Goal: Register for event/course: Sign up to attend an event or enroll in a course

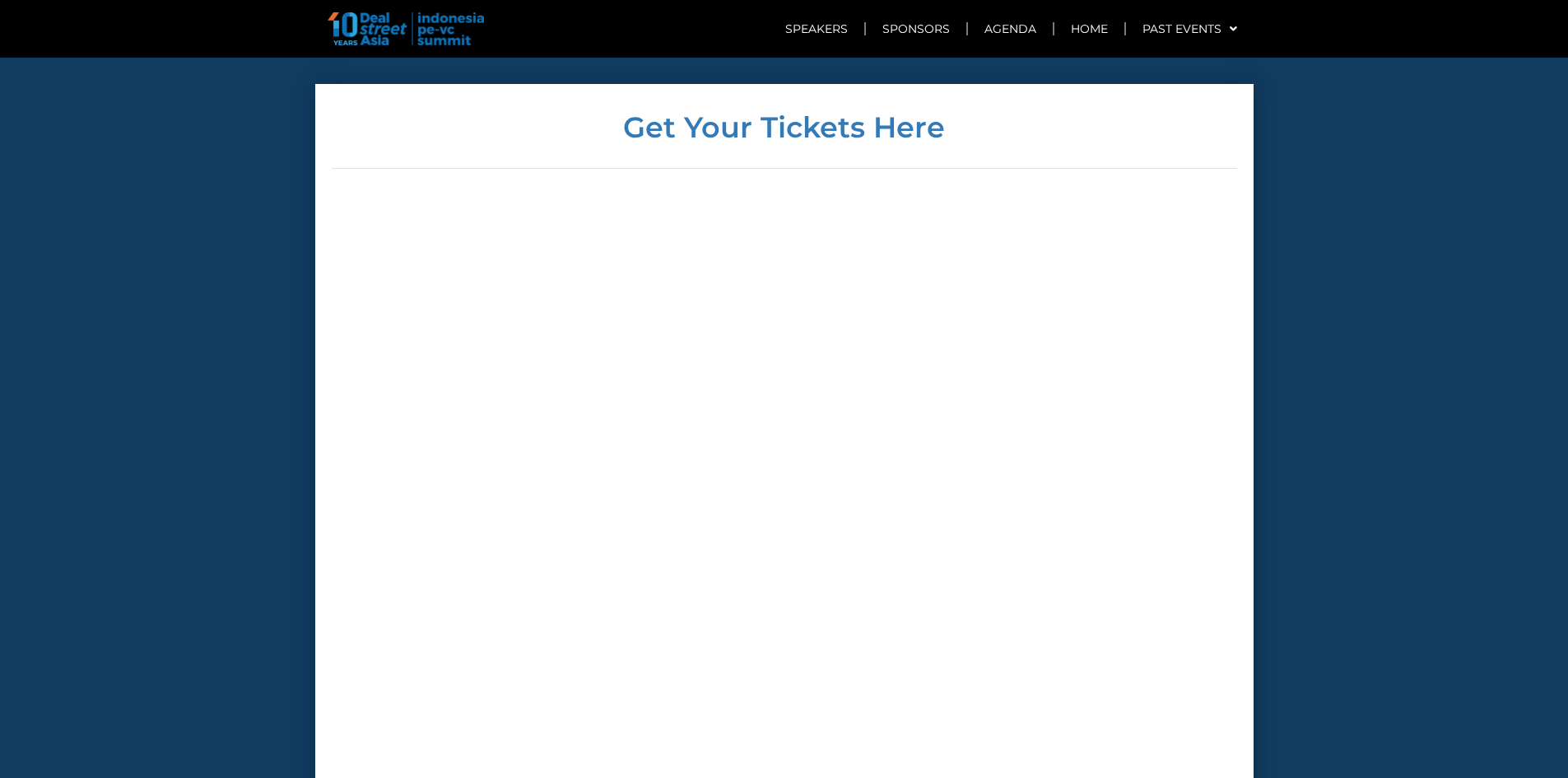
scroll to position [3946, 0]
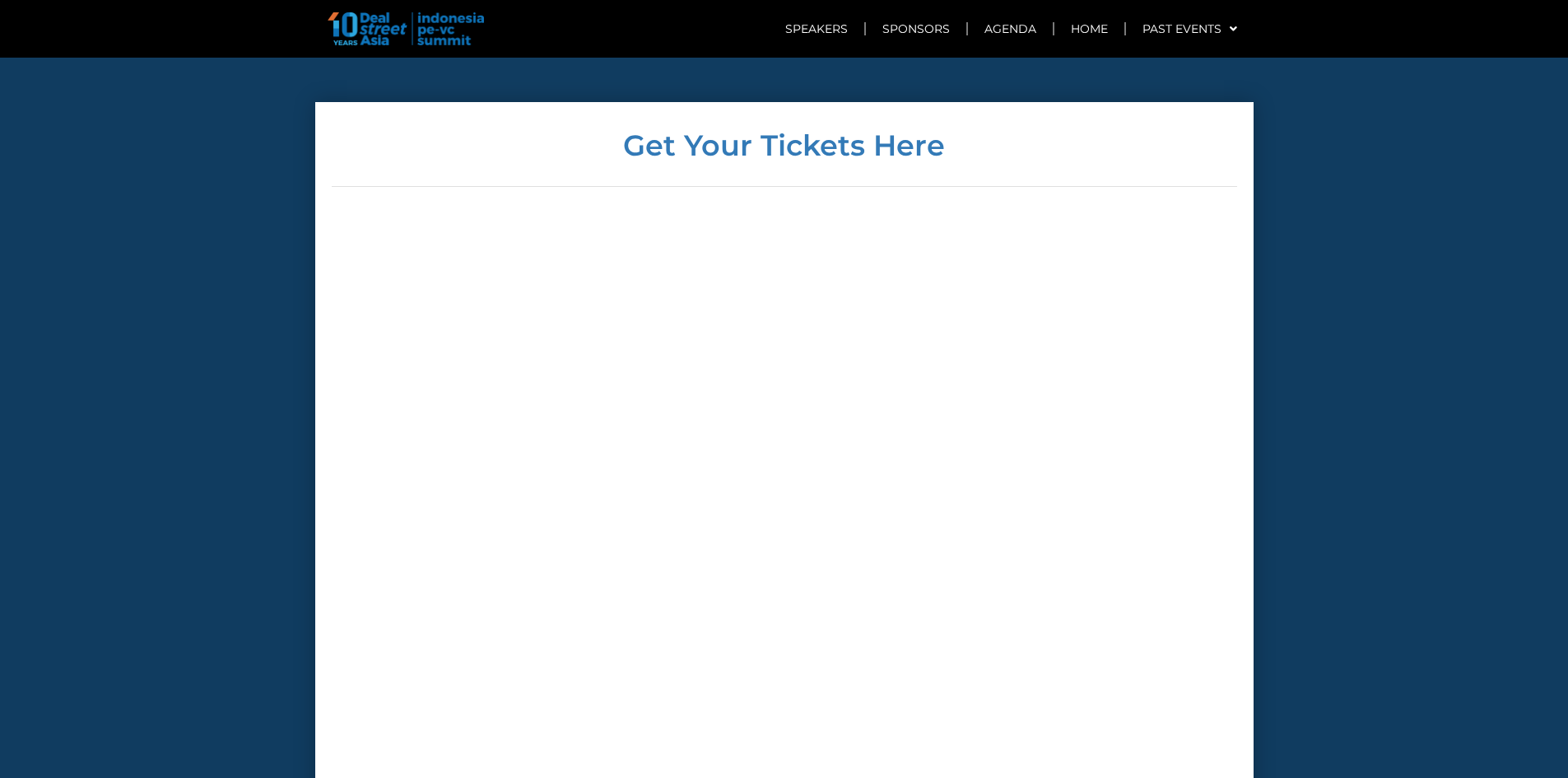
click at [1111, 381] on div at bounding box center [784, 520] width 906 height 608
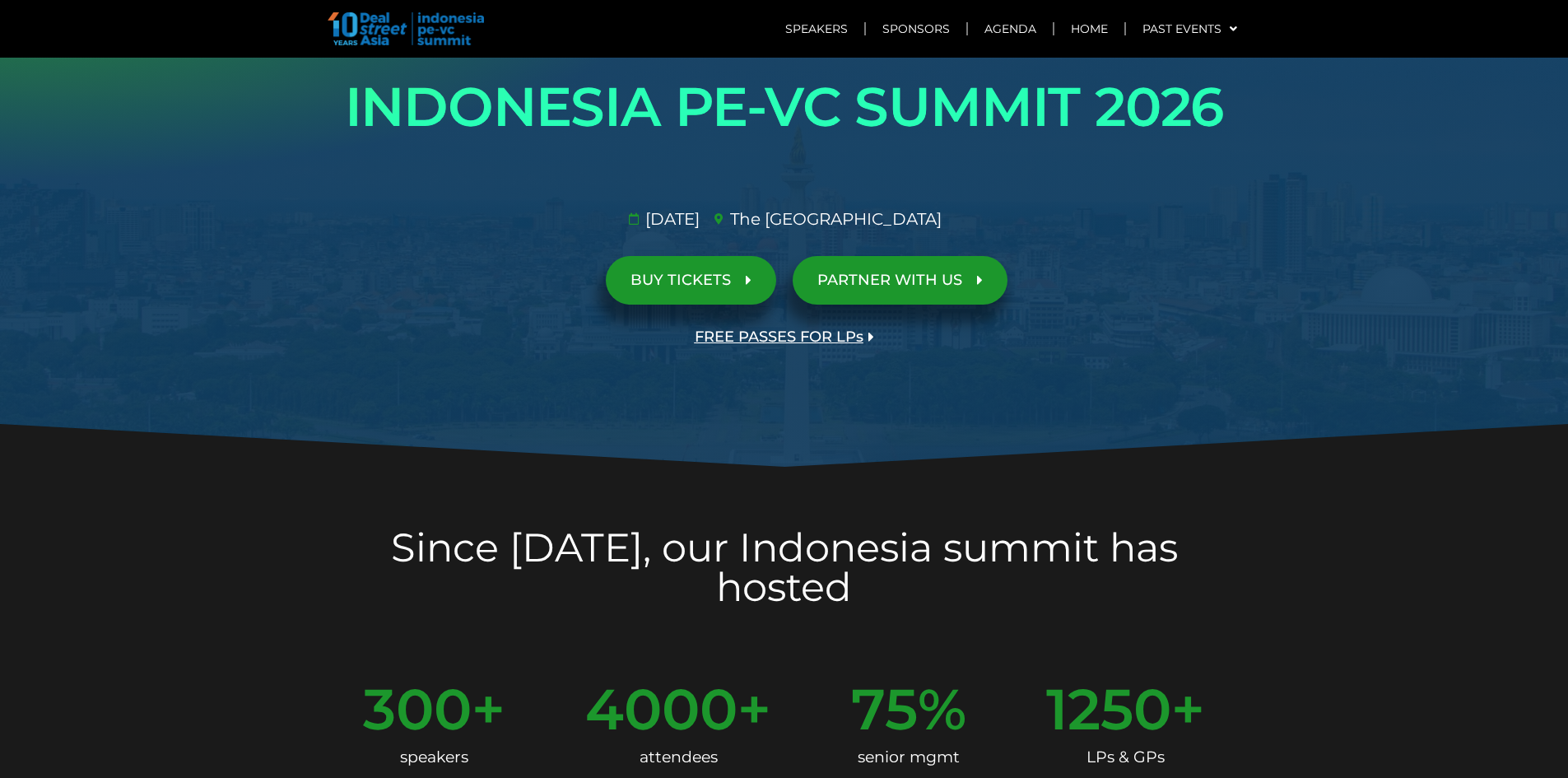
scroll to position [247, 0]
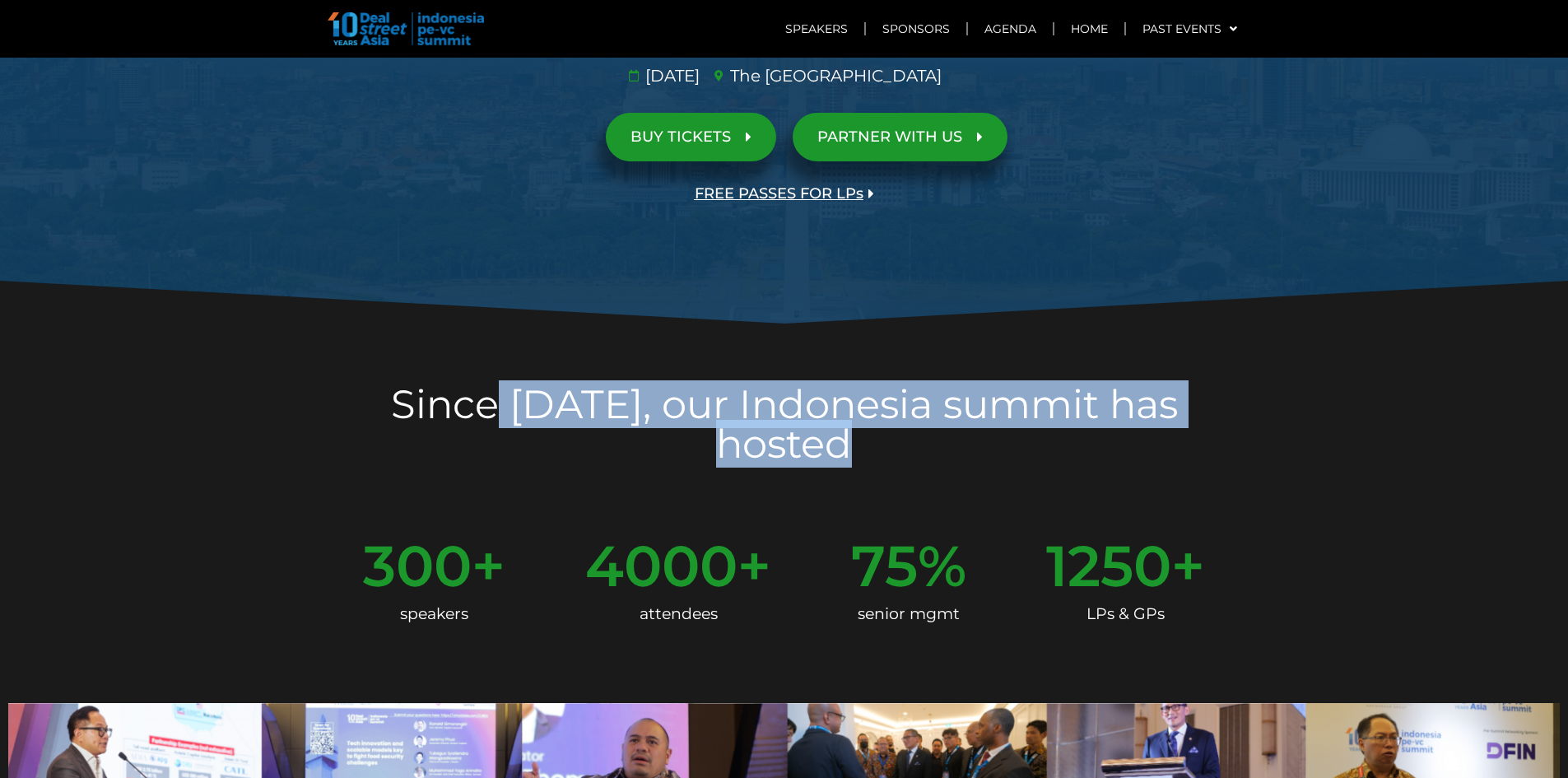
drag, startPoint x: 569, startPoint y: 432, endPoint x: 649, endPoint y: 442, distance: 80.6
click at [649, 442] on div "Since [DATE], our Indonesia summit has hosted" at bounding box center [785, 428] width 938 height 205
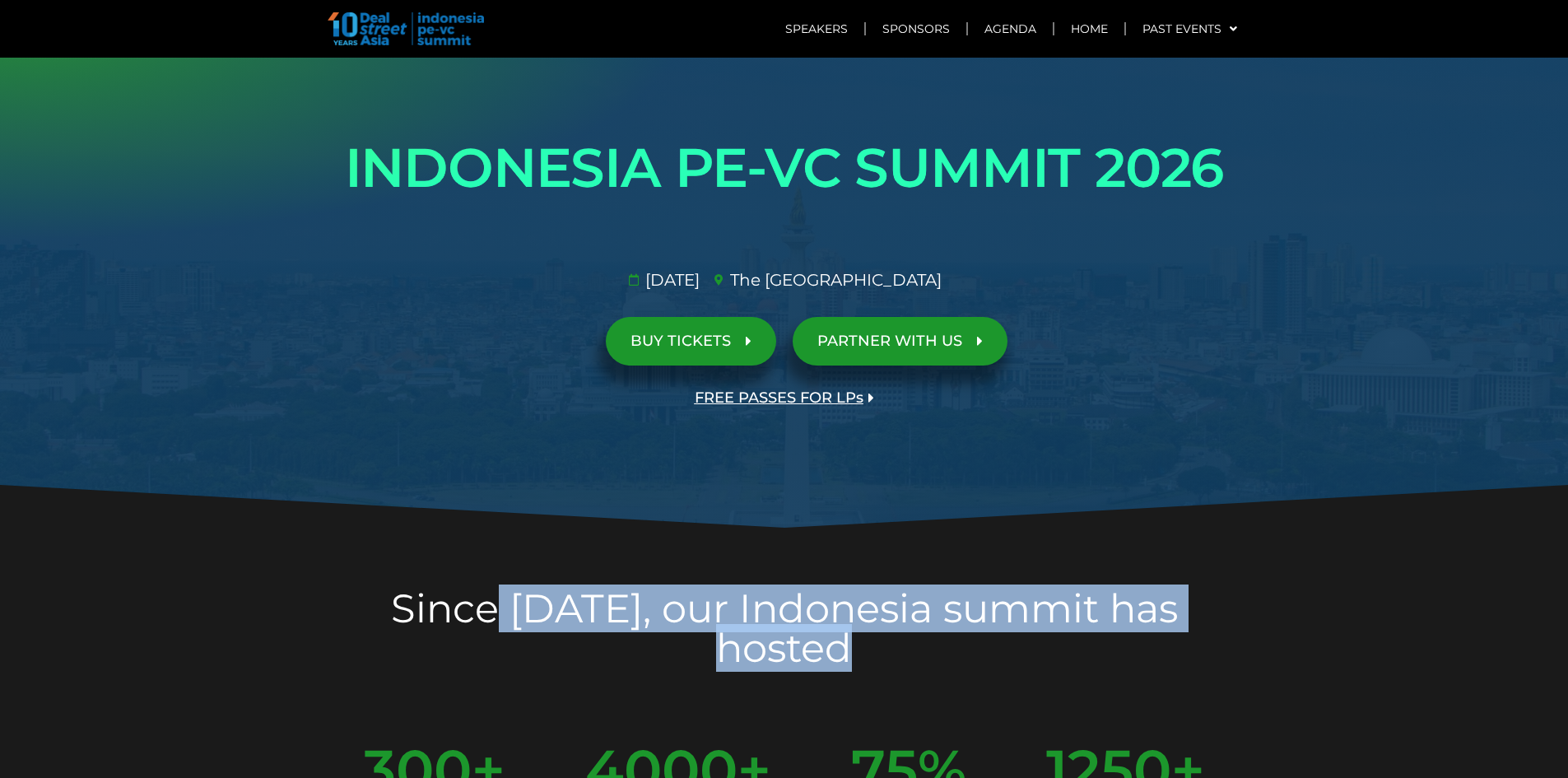
scroll to position [0, 0]
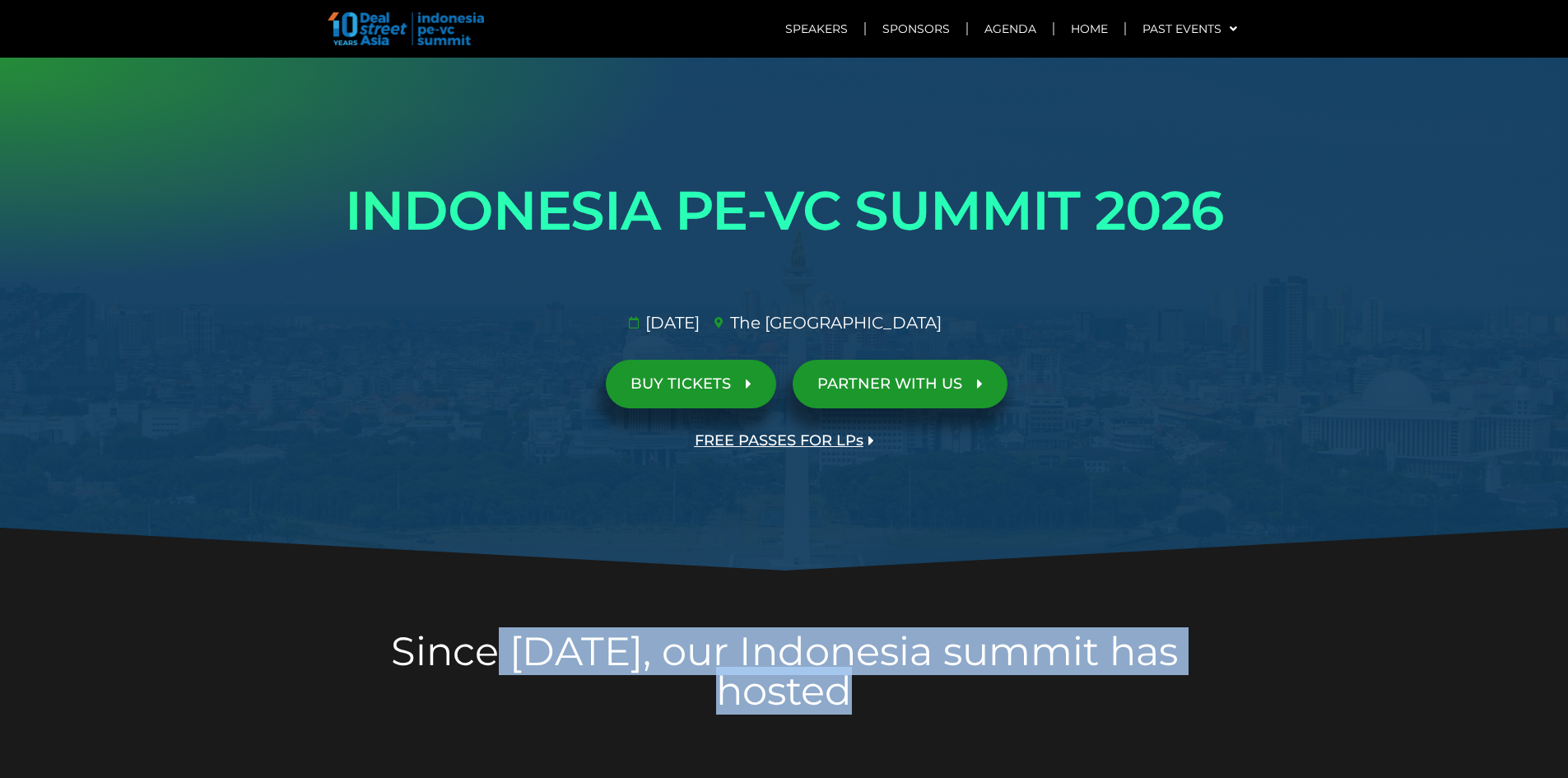
click at [822, 438] on span "FREE PASSES FOR LPs" at bounding box center [779, 441] width 168 height 16
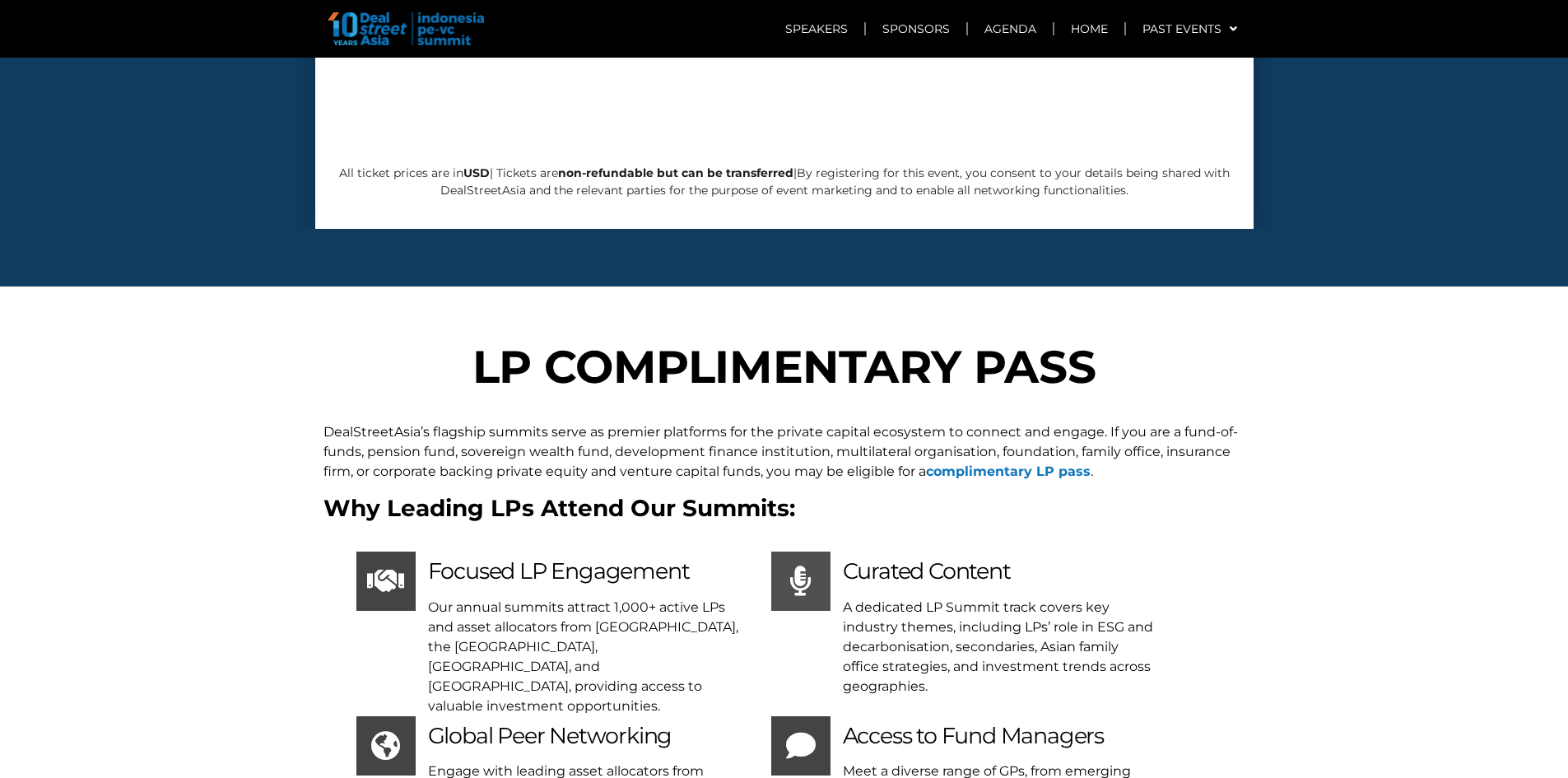
scroll to position [6598, 0]
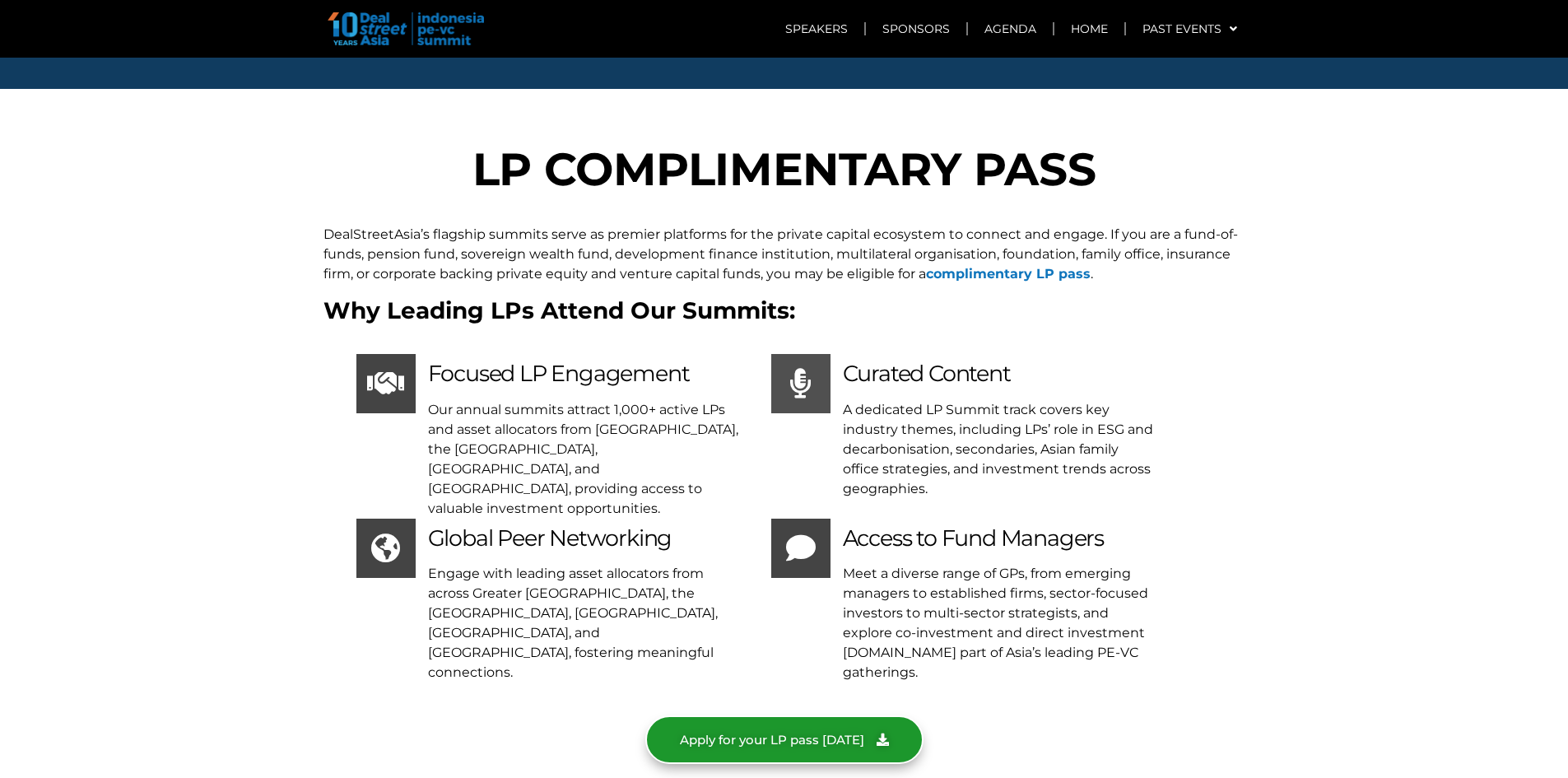
click at [803, 734] on span "Apply for your LP pass [DATE]" at bounding box center [772, 740] width 184 height 12
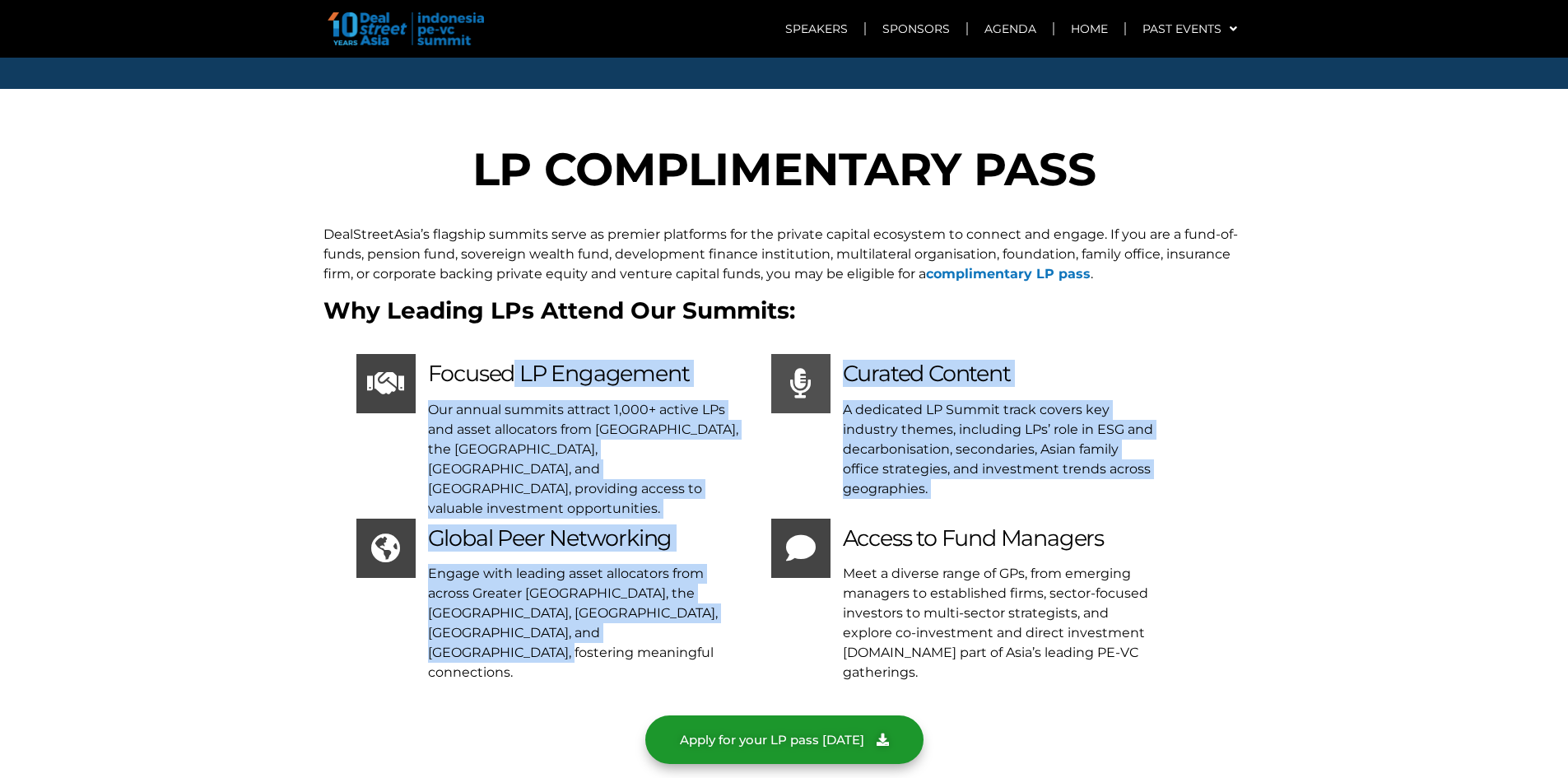
drag, startPoint x: 429, startPoint y: 284, endPoint x: 688, endPoint y: 538, distance: 362.8
click at [688, 538] on div "LP COMPLIMENTARY PASS [GEOGRAPHIC_DATA]’s flagship summits serve as premier pla…" at bounding box center [785, 470] width 938 height 679
drag, startPoint x: 688, startPoint y: 538, endPoint x: 682, endPoint y: 511, distance: 27.7
click at [687, 538] on div "LP COMPLIMENTARY PASS [GEOGRAPHIC_DATA]’s flagship summits serve as premier pla…" at bounding box center [785, 470] width 938 height 679
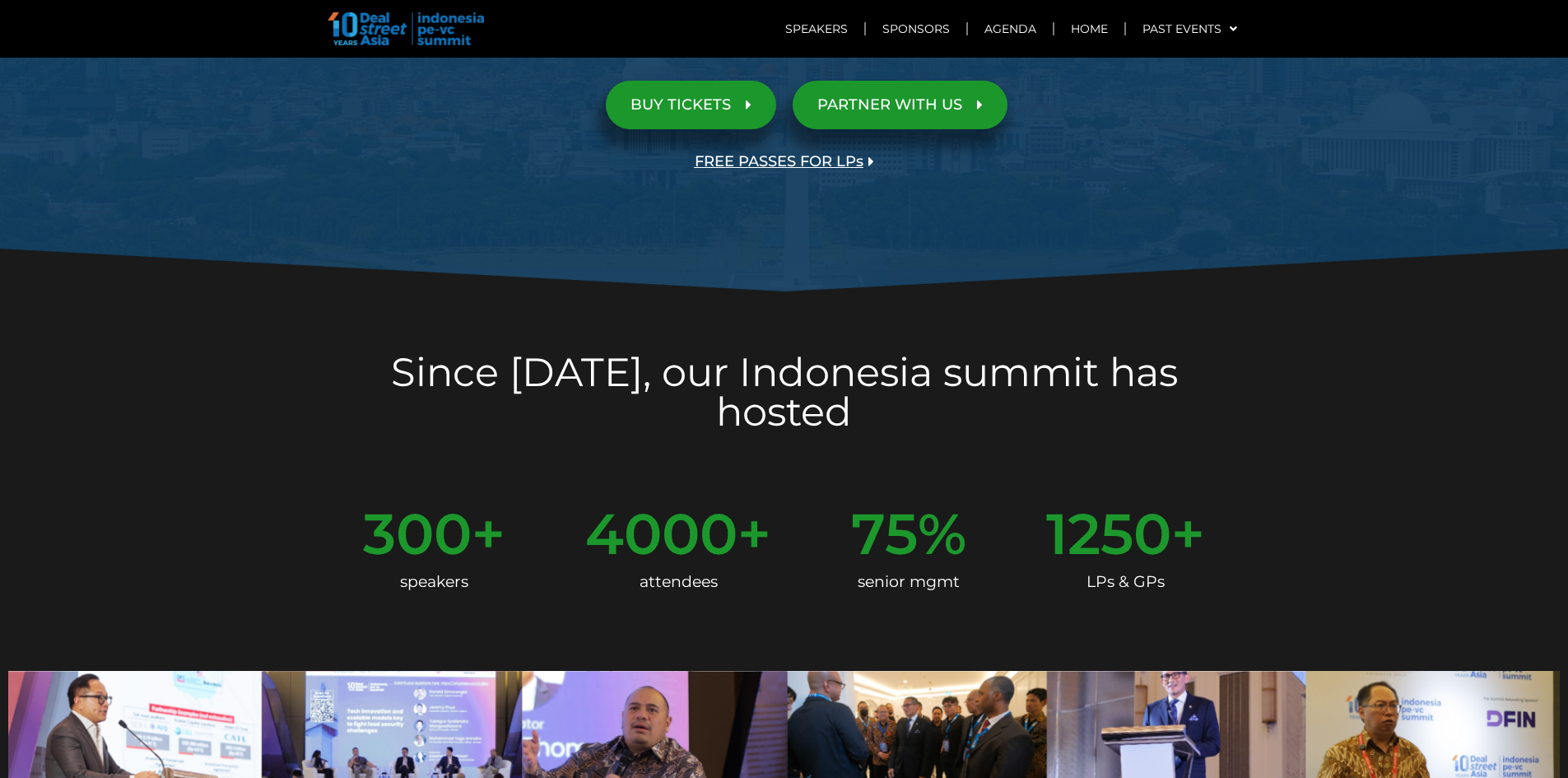
scroll to position [0, 0]
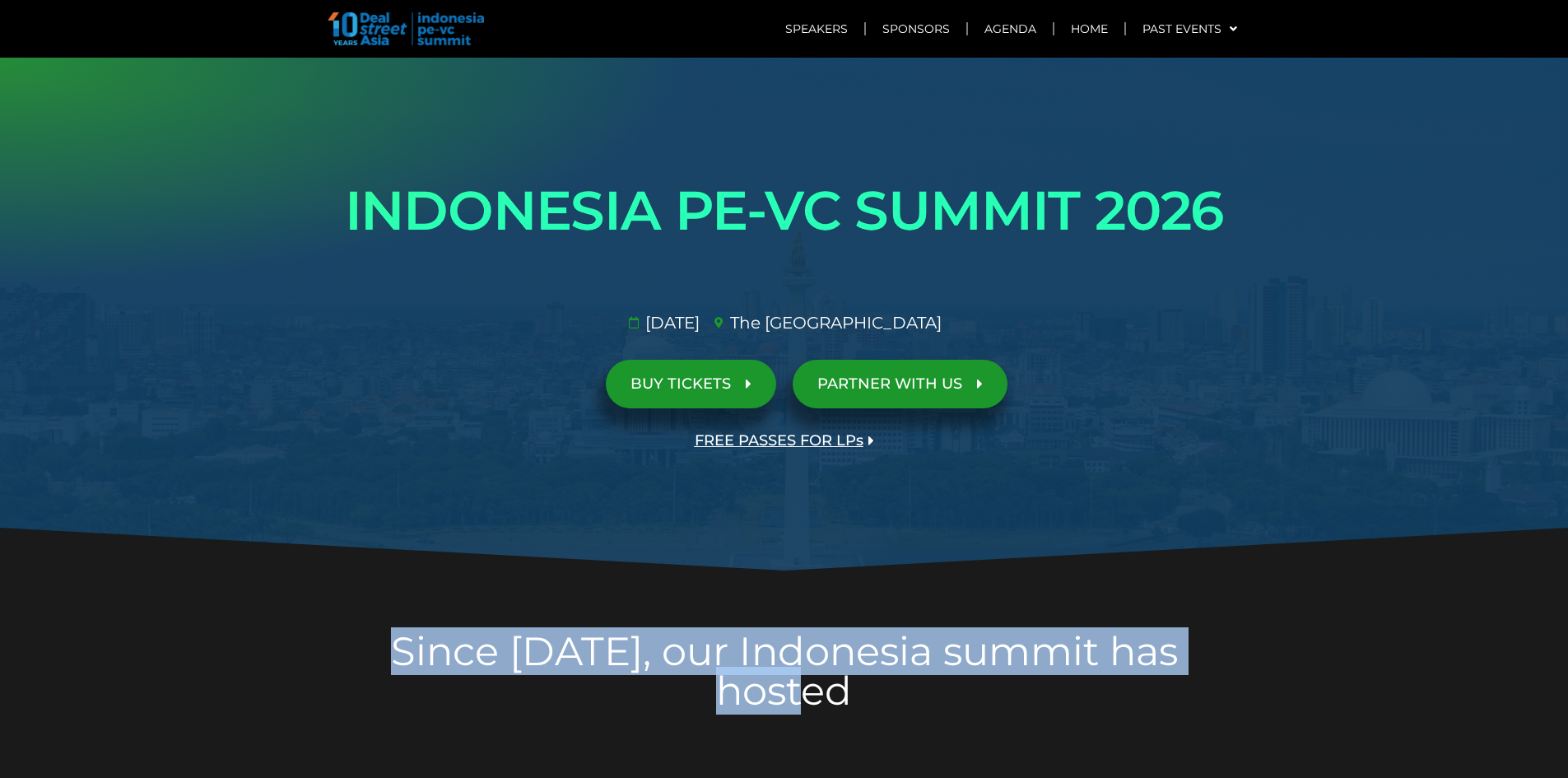
drag, startPoint x: 345, startPoint y: 653, endPoint x: 1231, endPoint y: 642, distance: 886.1
click at [1231, 642] on h2 "Since [DATE], our Indonesia summit has hosted" at bounding box center [785, 671] width 922 height 79
